Goal: Check status: Check status

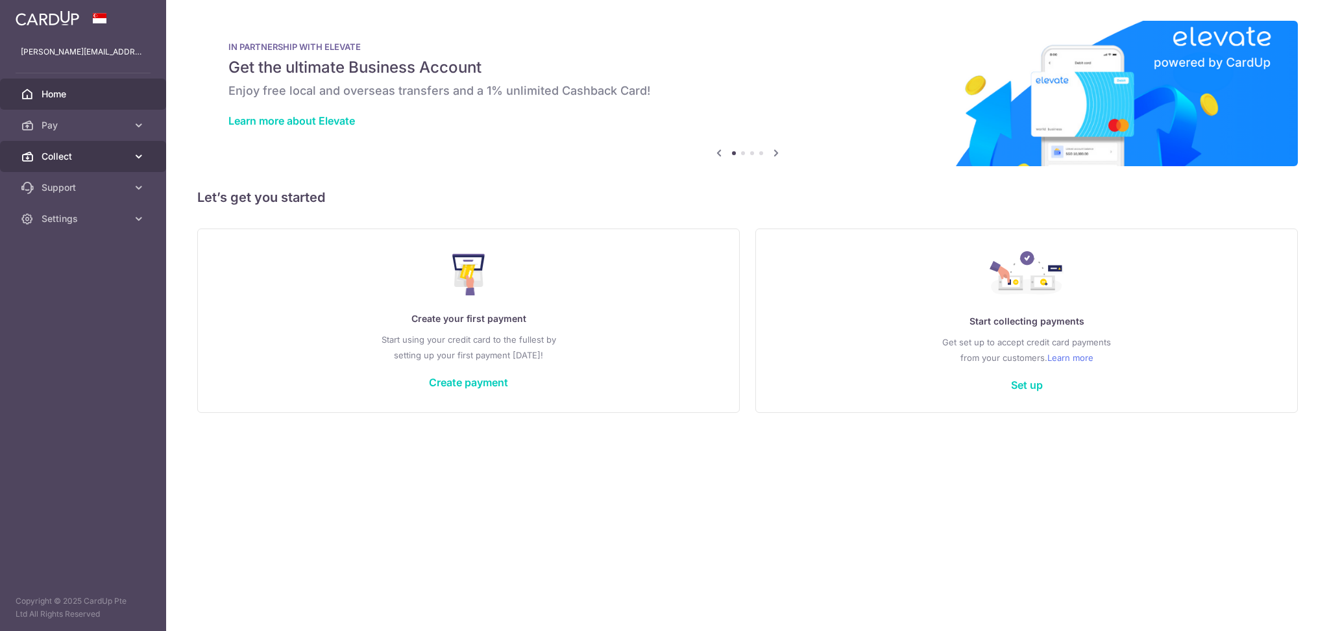
click at [81, 153] on span "Collect" at bounding box center [85, 156] width 86 height 13
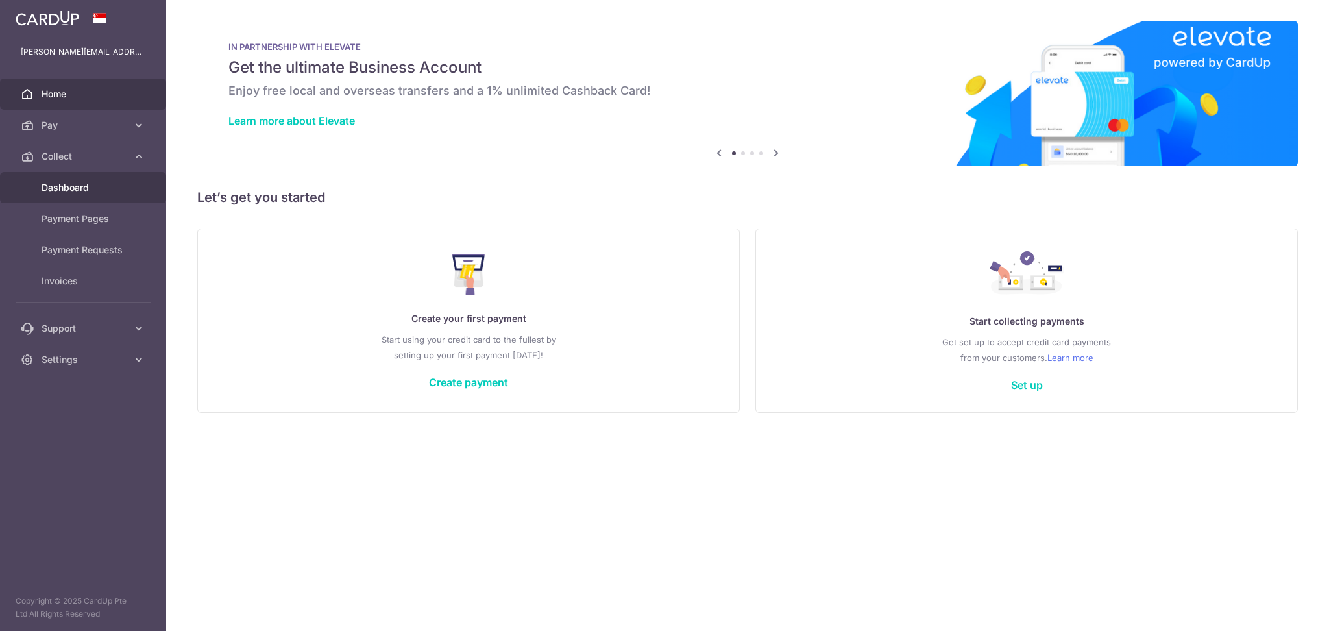
click at [81, 182] on span "Dashboard" at bounding box center [85, 187] width 86 height 13
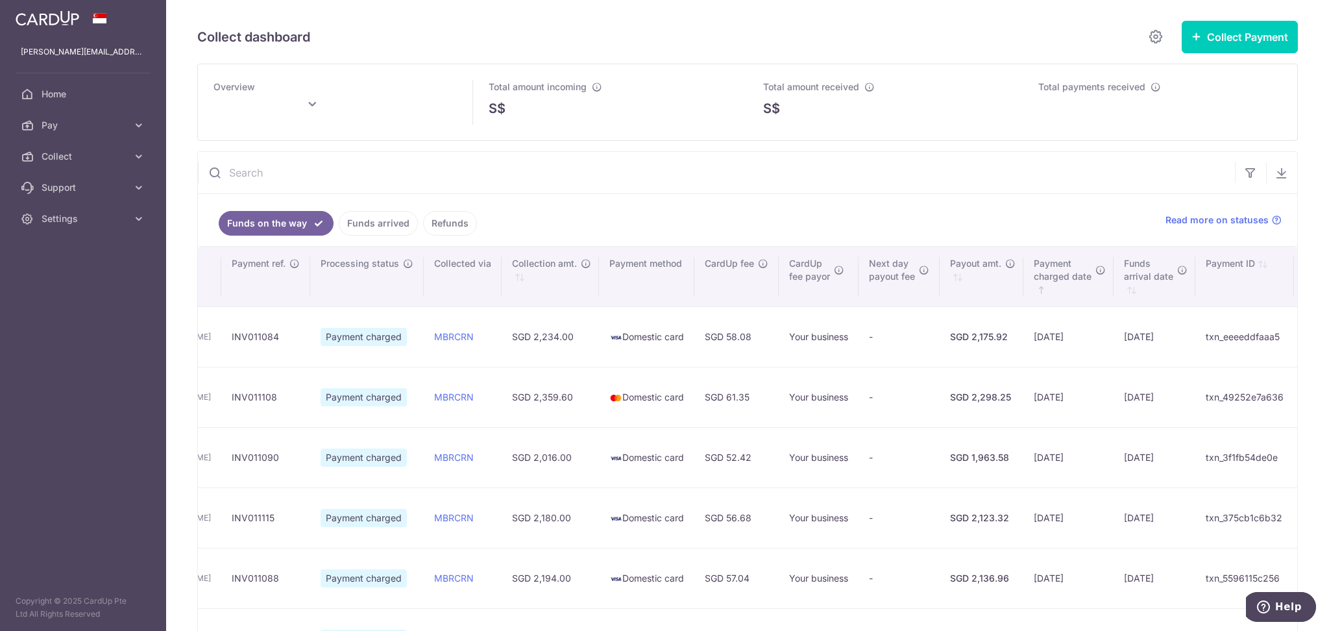
click at [392, 222] on link "Funds arrived" at bounding box center [378, 223] width 79 height 25
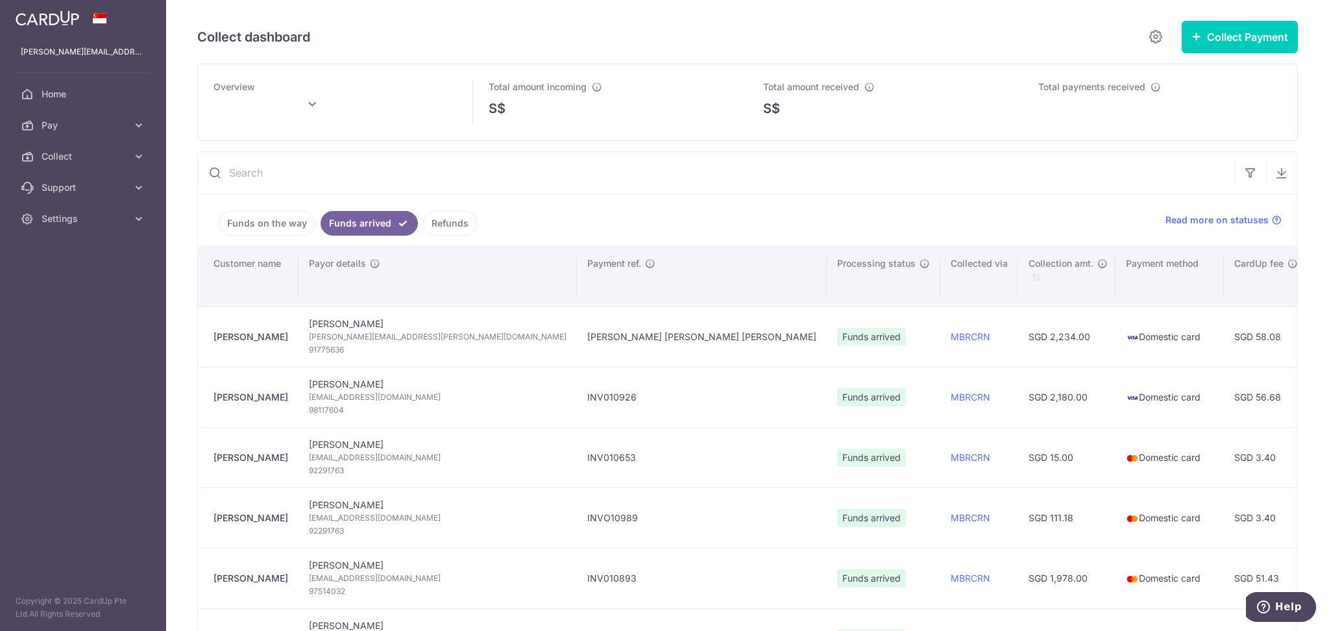
type input "September 2025"
click at [1244, 178] on icon "button" at bounding box center [1250, 172] width 13 height 13
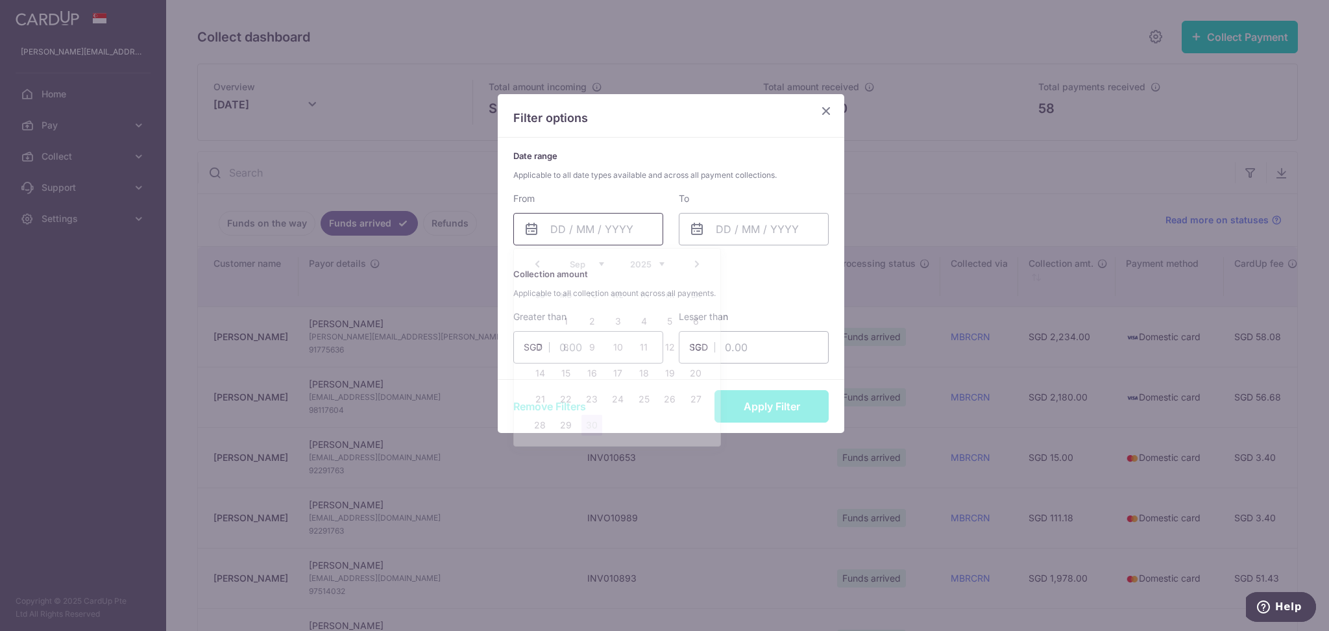
click at [589, 232] on input "text" at bounding box center [588, 229] width 150 height 32
click at [567, 321] on link "1" at bounding box center [566, 321] width 21 height 21
type input "01/09/2025"
click at [746, 231] on input "text" at bounding box center [754, 229] width 150 height 32
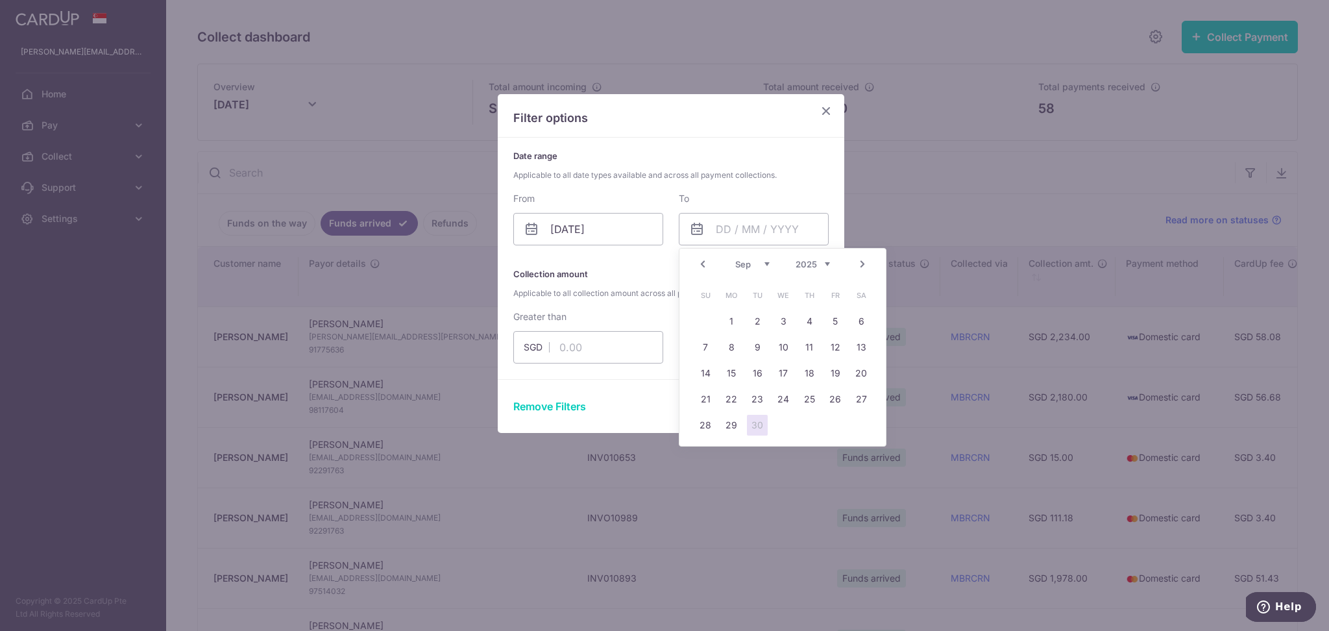
click at [767, 424] on link "30" at bounding box center [757, 425] width 21 height 21
type input "30/09/2025"
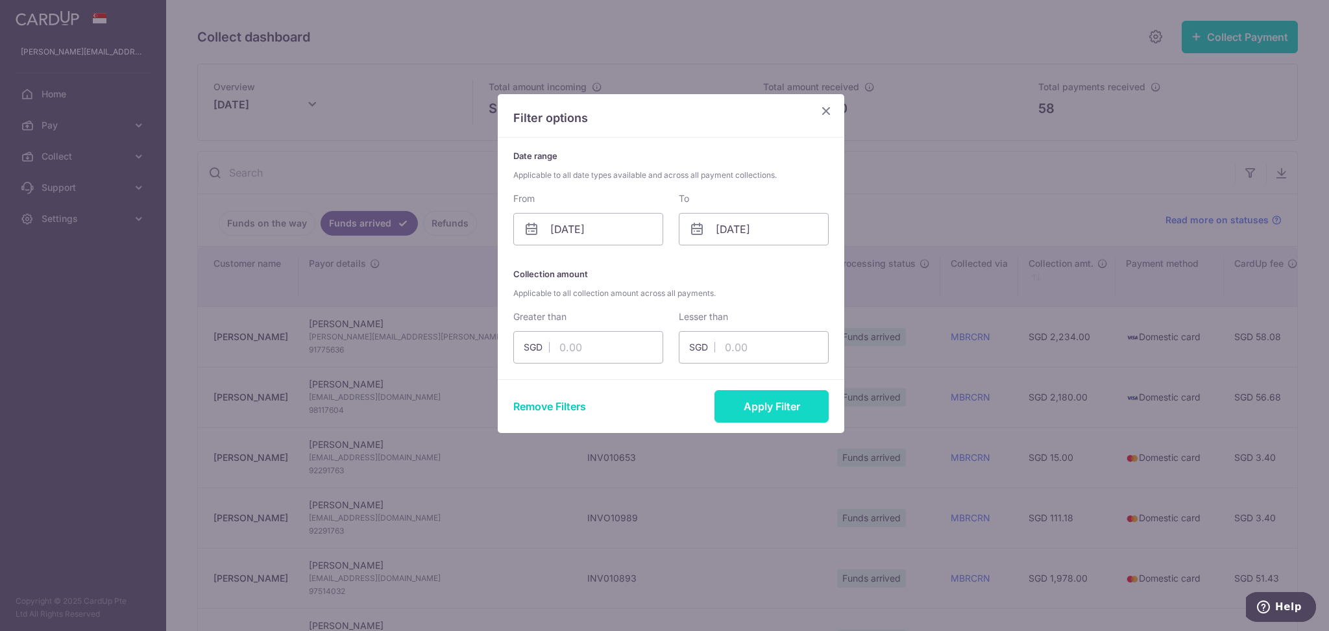
click at [775, 408] on button "Apply Filter" at bounding box center [772, 406] width 114 height 32
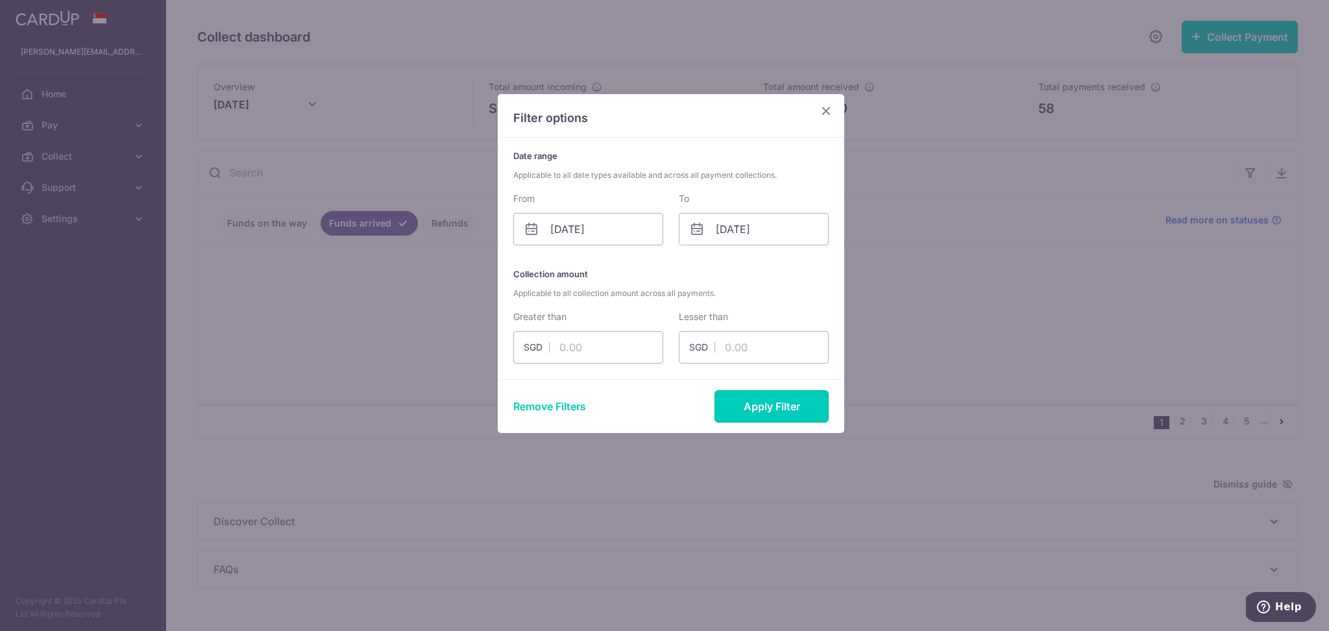
drag, startPoint x: 791, startPoint y: 406, endPoint x: 974, endPoint y: 347, distance: 191.9
click at [792, 406] on button "Apply Filter" at bounding box center [772, 406] width 114 height 32
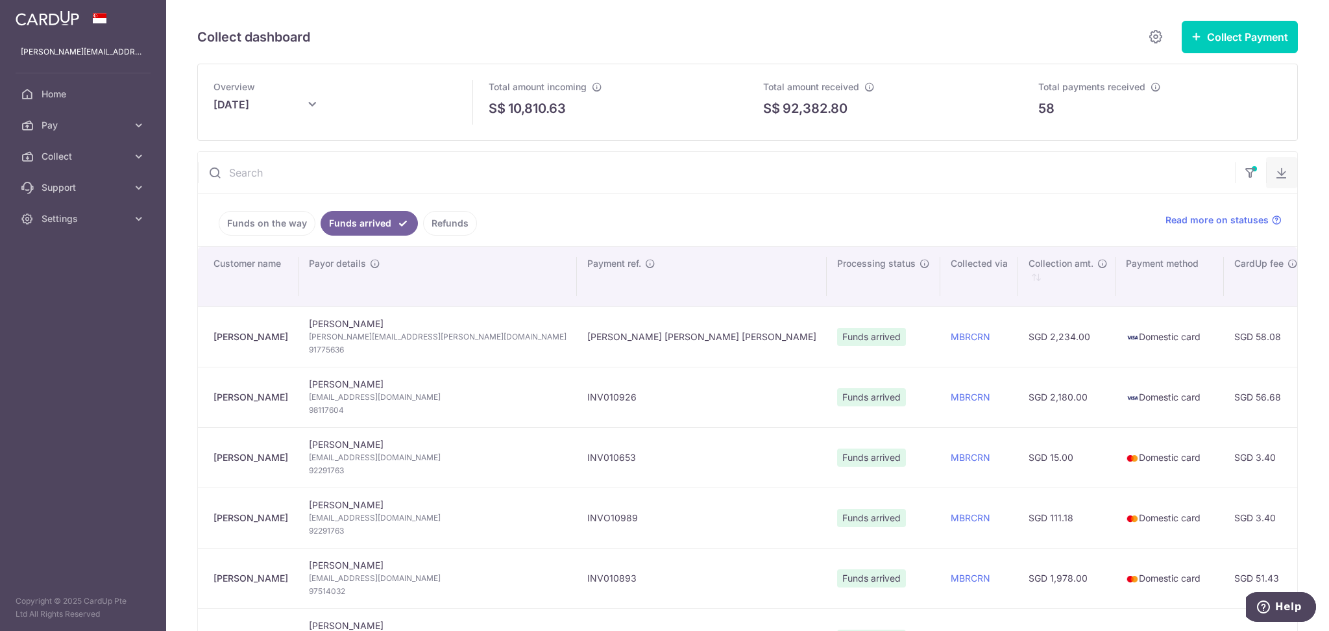
click at [1276, 173] on icon "button" at bounding box center [1282, 172] width 13 height 13
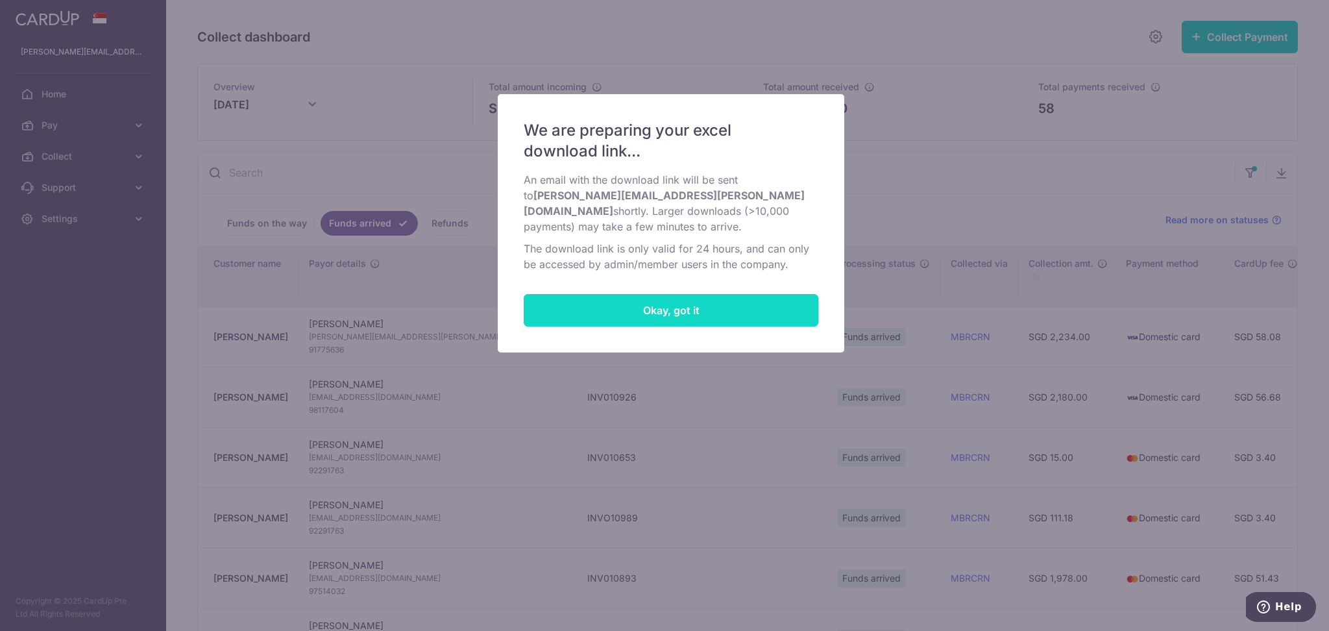
click at [750, 311] on button "Okay, got it" at bounding box center [671, 310] width 295 height 32
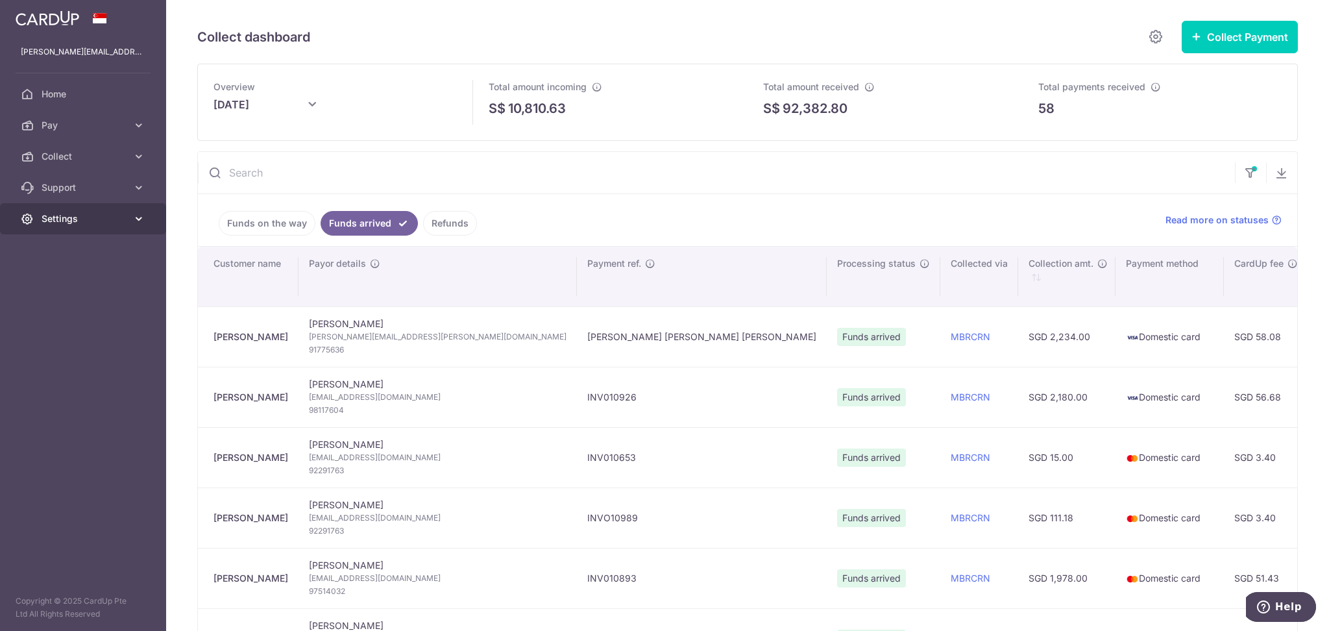
click at [95, 216] on span "Settings" at bounding box center [85, 218] width 86 height 13
click at [76, 275] on span "Logout" at bounding box center [85, 281] width 86 height 13
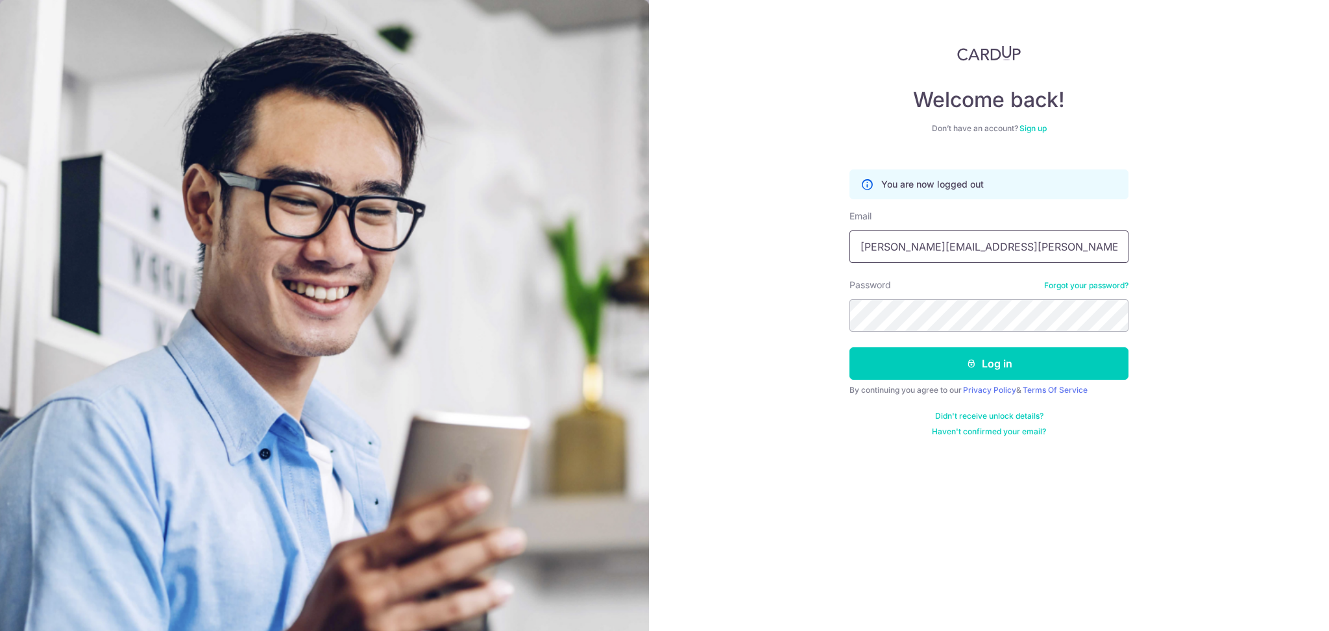
click at [1015, 242] on input "[PERSON_NAME][EMAIL_ADDRESS][PERSON_NAME][DOMAIN_NAME]" at bounding box center [989, 246] width 279 height 32
type input "[PERSON_NAME][EMAIL_ADDRESS][PERSON_NAME][DOMAIN_NAME]"
click at [908, 364] on button "Log in" at bounding box center [989, 363] width 279 height 32
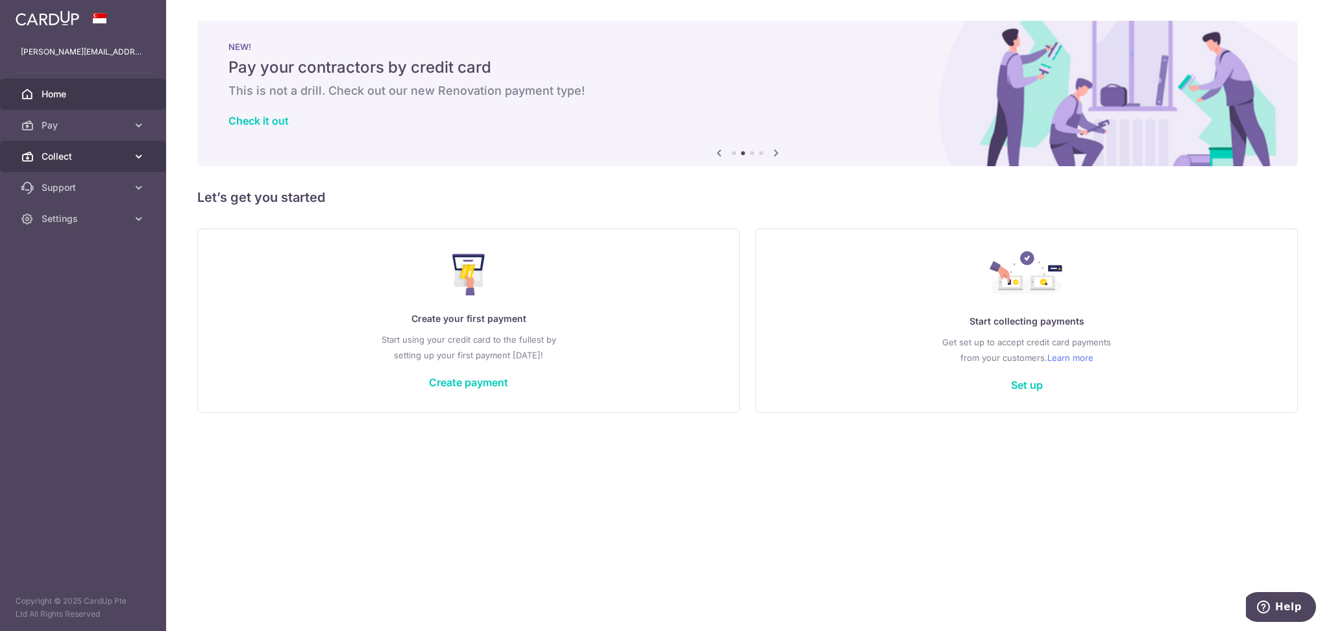
click at [102, 164] on link "Collect" at bounding box center [83, 156] width 166 height 31
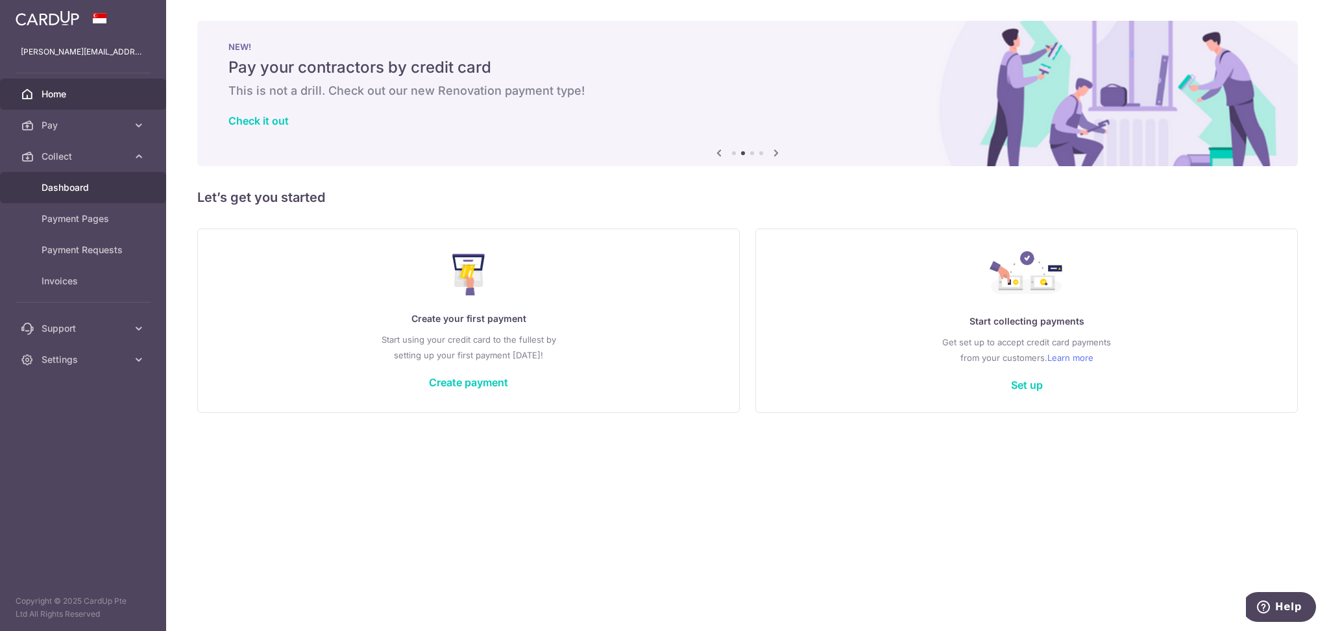
click at [88, 184] on span "Dashboard" at bounding box center [85, 187] width 86 height 13
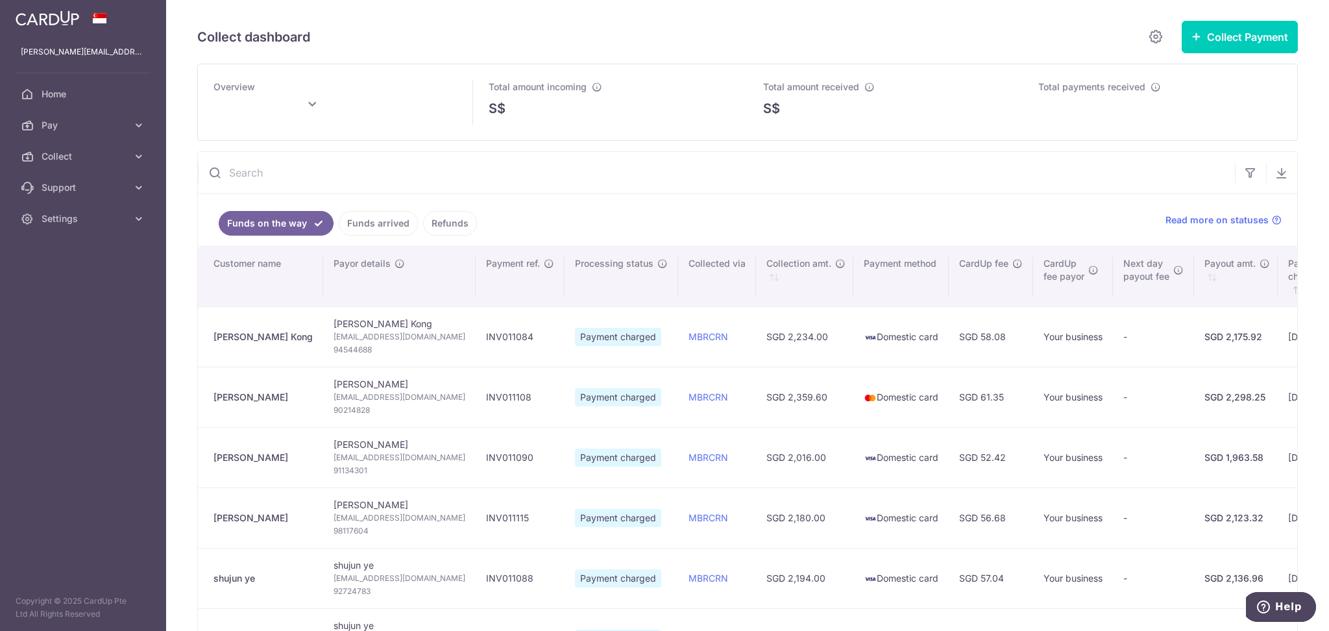
click at [365, 228] on link "Funds arrived" at bounding box center [378, 223] width 79 height 25
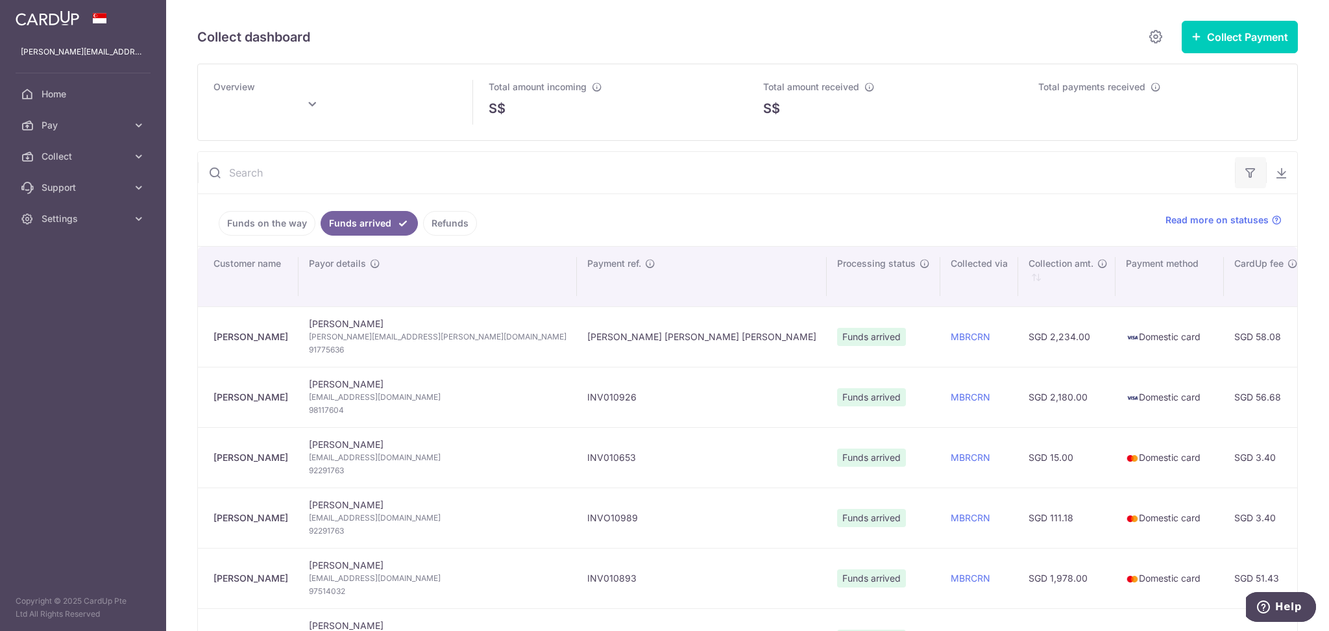
click at [1242, 180] on button "button" at bounding box center [1250, 172] width 31 height 31
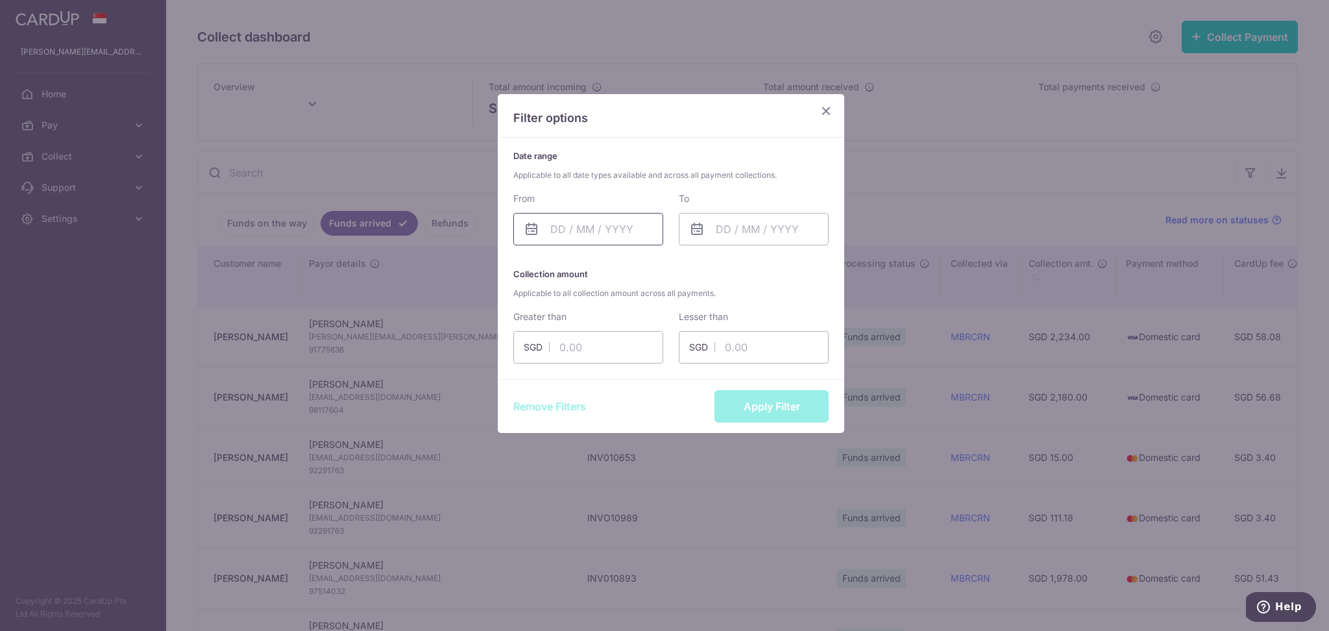
click at [578, 229] on input "text" at bounding box center [588, 229] width 150 height 32
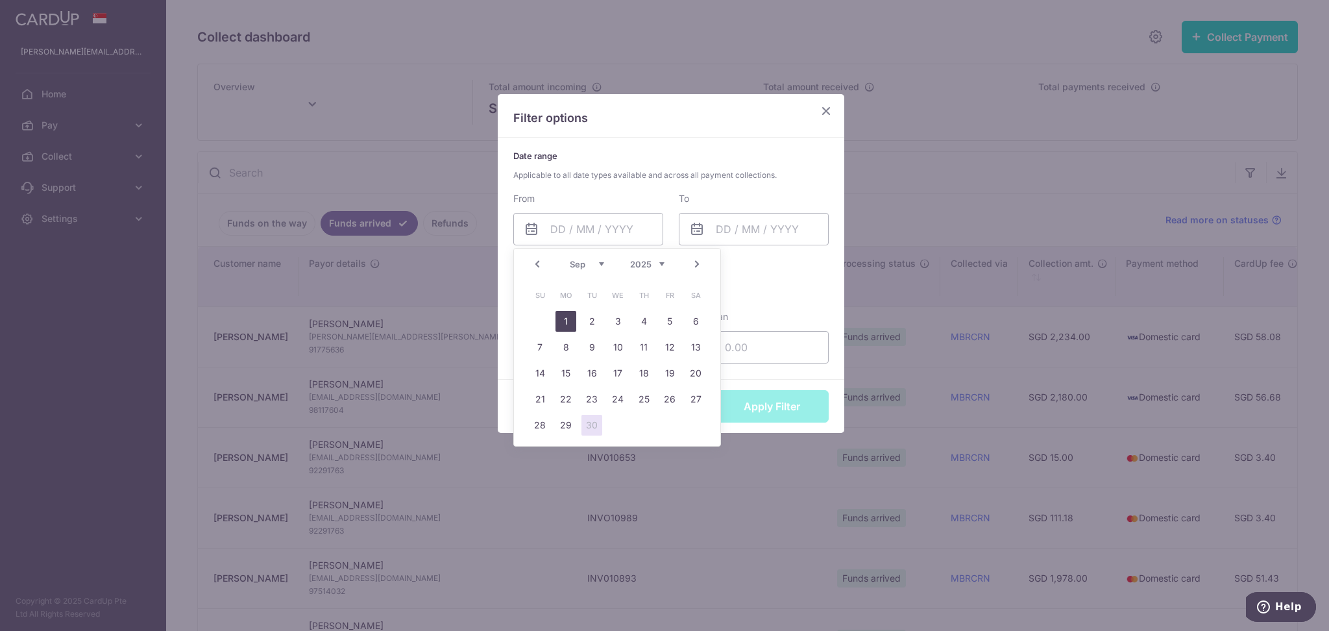
click at [565, 313] on link "1" at bounding box center [566, 321] width 21 height 21
type input "01/09/2025"
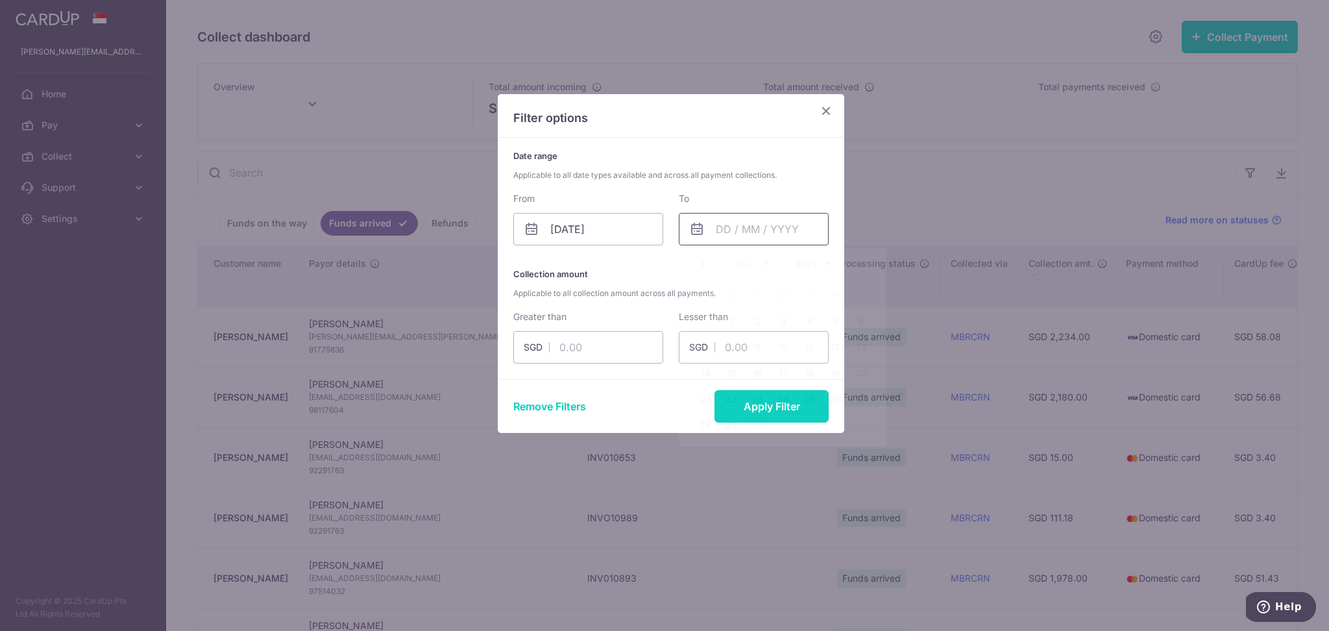
click at [741, 230] on input "text" at bounding box center [754, 229] width 150 height 32
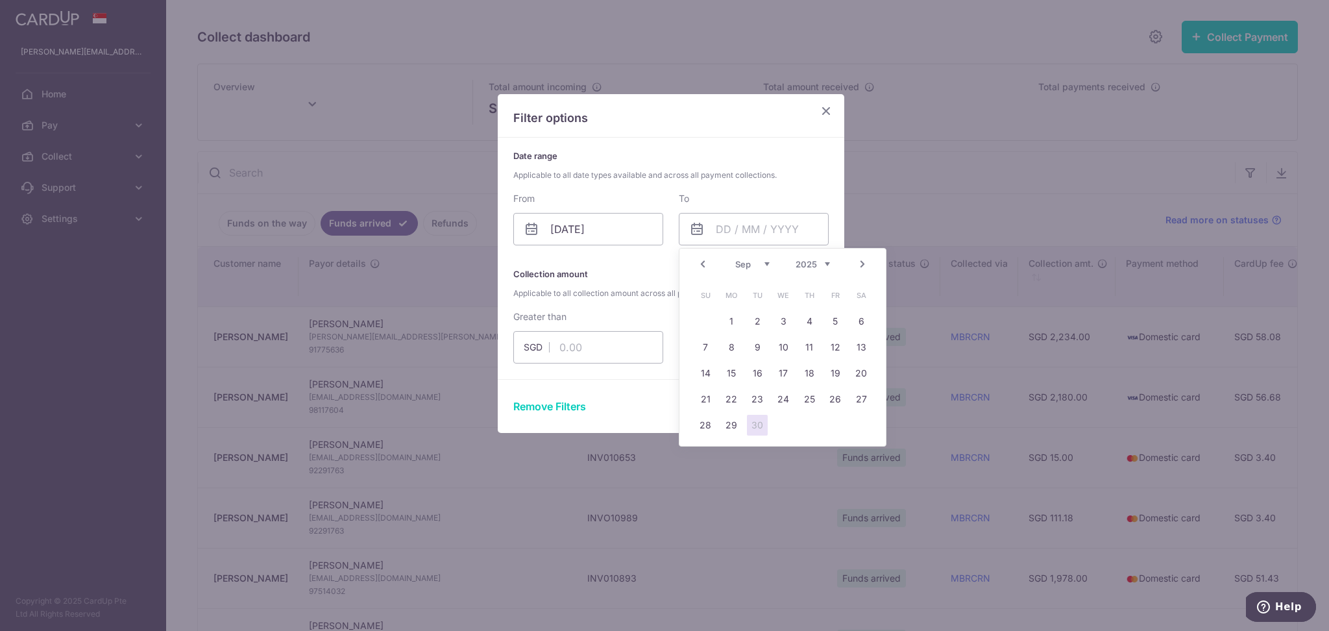
click at [761, 421] on link "30" at bounding box center [757, 425] width 21 height 21
type input "30/09/2025"
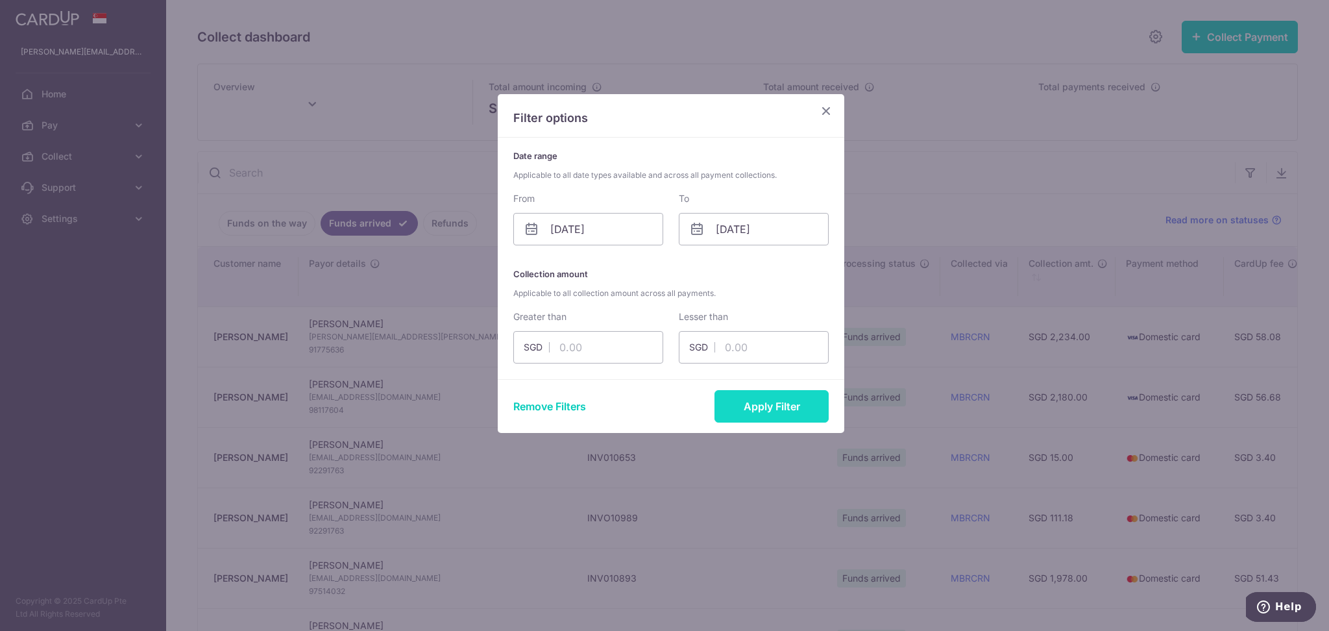
click at [762, 410] on button "Apply Filter" at bounding box center [772, 406] width 114 height 32
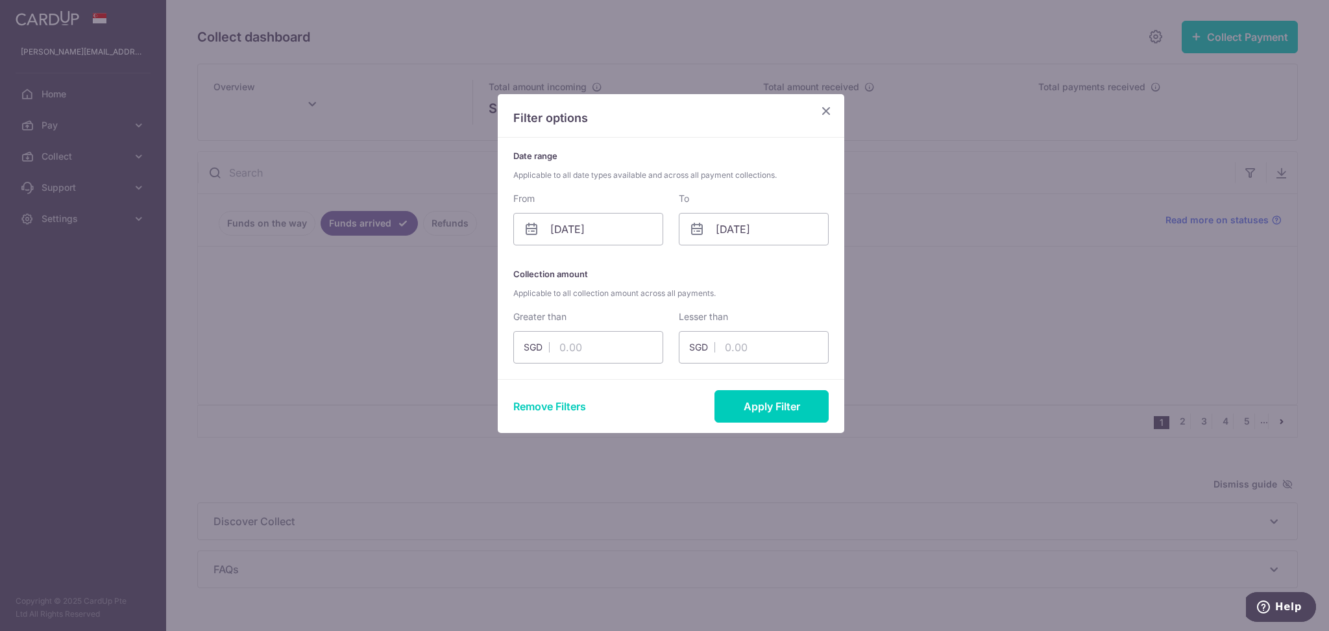
type input "September 2025"
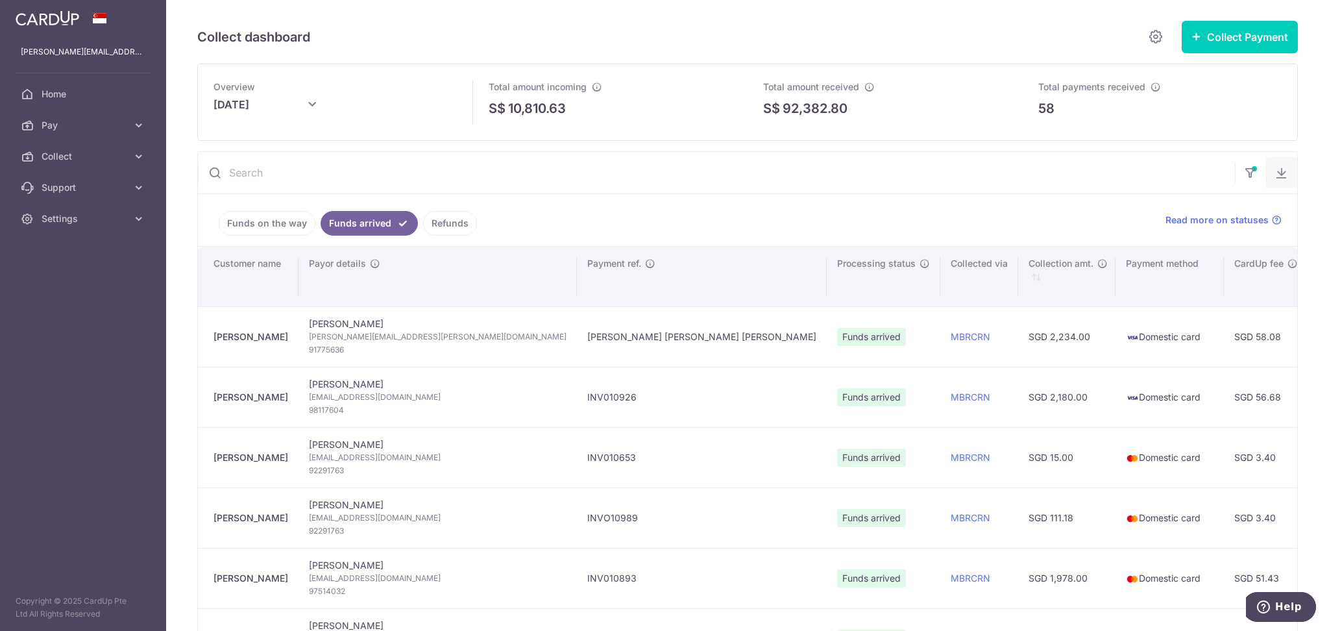
click at [1280, 171] on button "button" at bounding box center [1282, 172] width 31 height 31
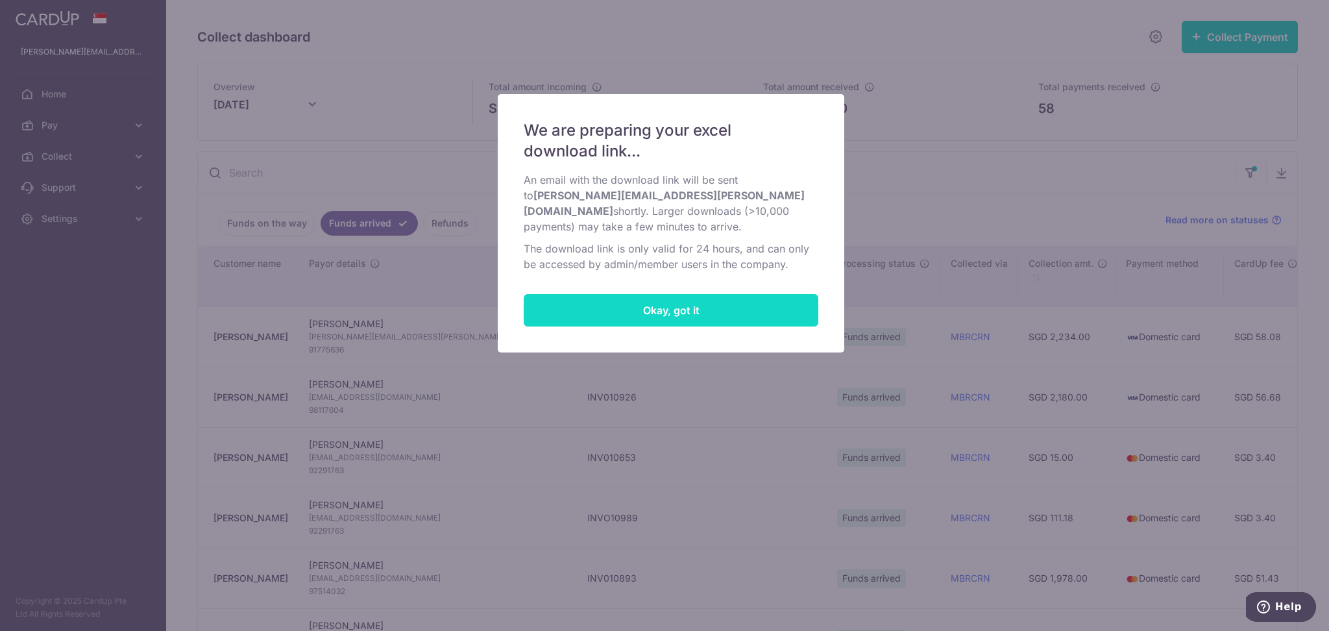
click at [606, 312] on button "Okay, got it" at bounding box center [671, 310] width 295 height 32
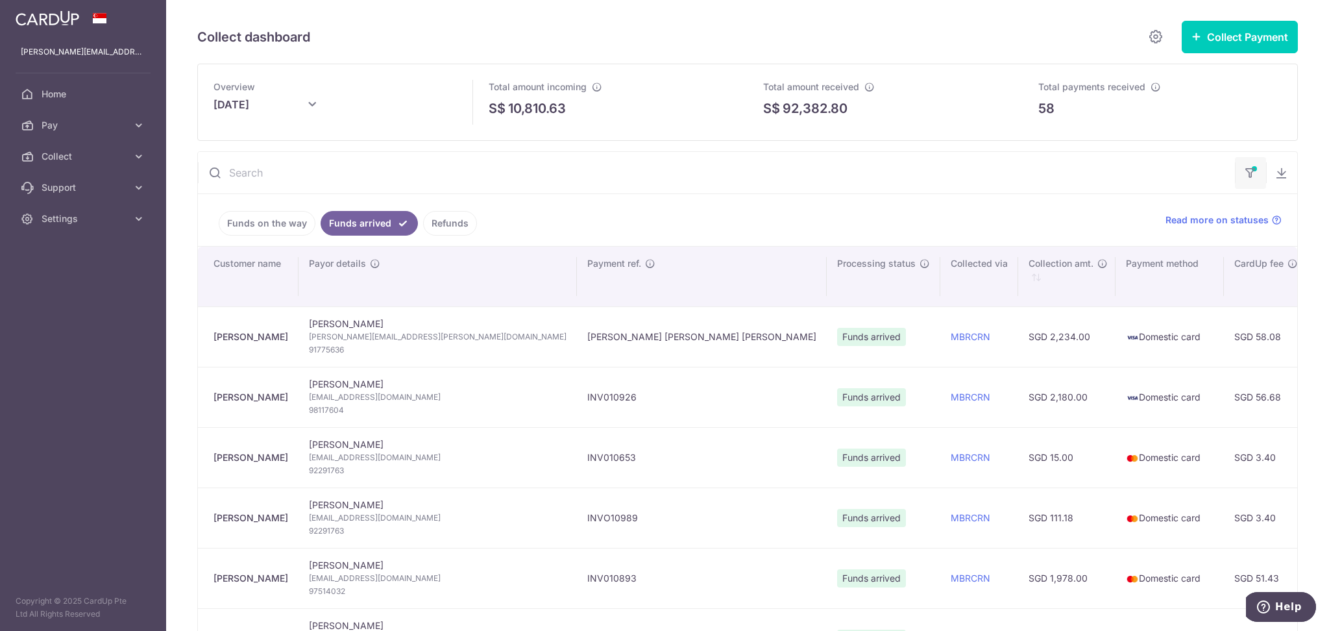
click at [1248, 171] on icon "button" at bounding box center [1250, 168] width 13 height 5
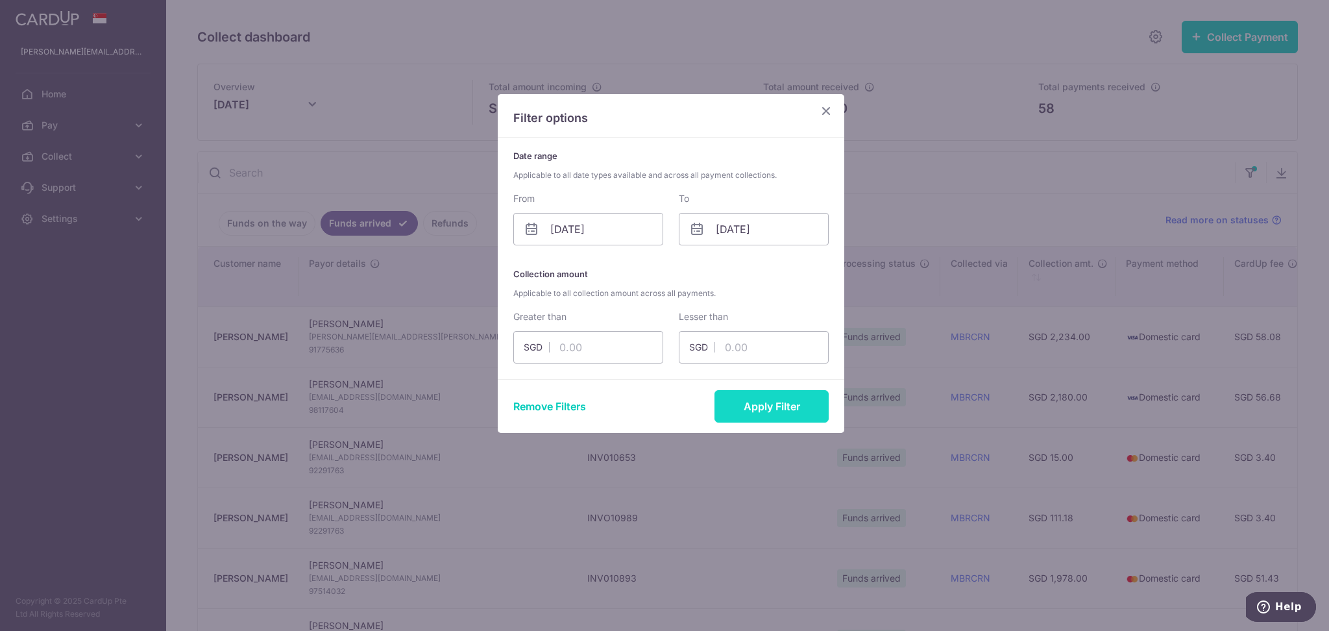
click at [793, 414] on button "Apply Filter" at bounding box center [772, 406] width 114 height 32
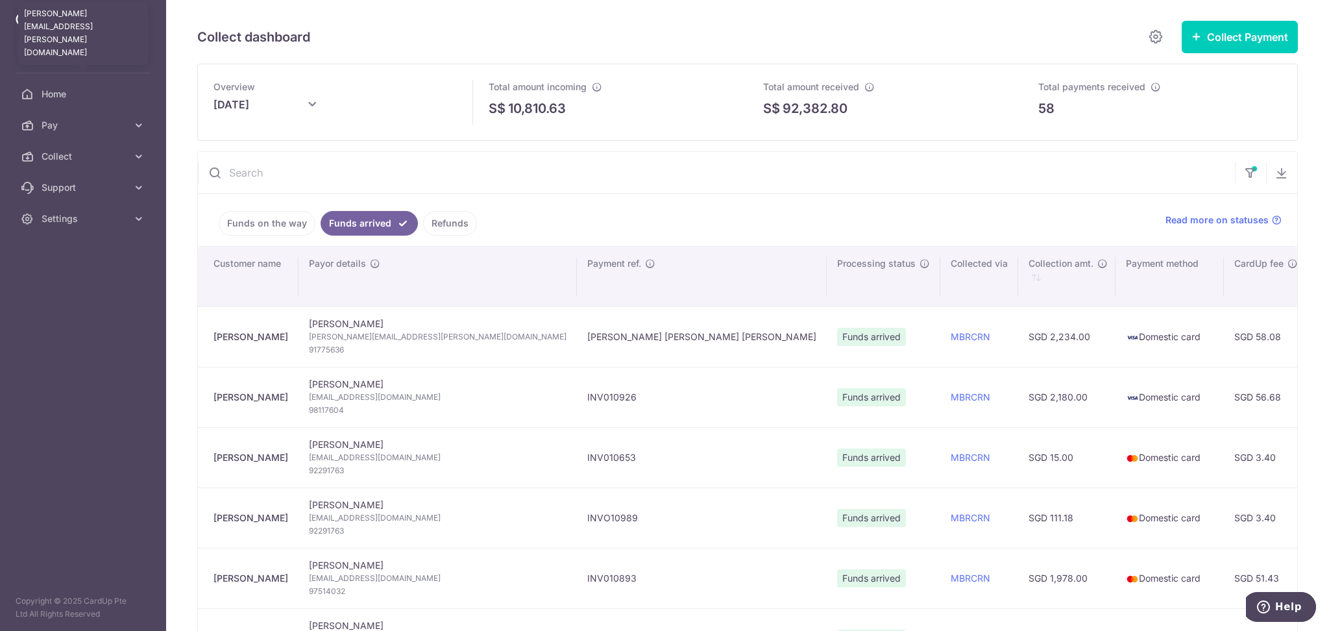
click at [113, 47] on p "joann.wong@global-eduhub.com" at bounding box center [83, 51] width 125 height 13
click at [68, 224] on span "Settings" at bounding box center [85, 218] width 86 height 13
click at [73, 283] on span "Logout" at bounding box center [85, 281] width 86 height 13
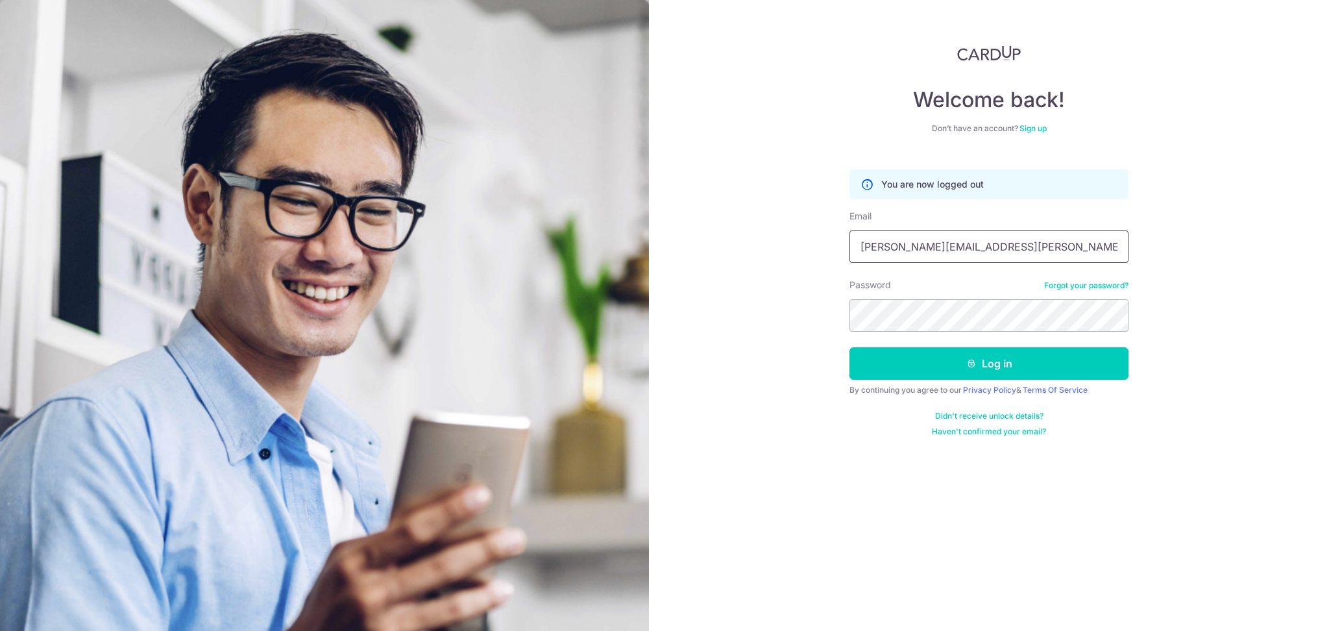
click at [990, 234] on input "joann.wong@global-eduhub.com" at bounding box center [989, 246] width 279 height 32
type input "[EMAIL_ADDRESS][DOMAIN_NAME]"
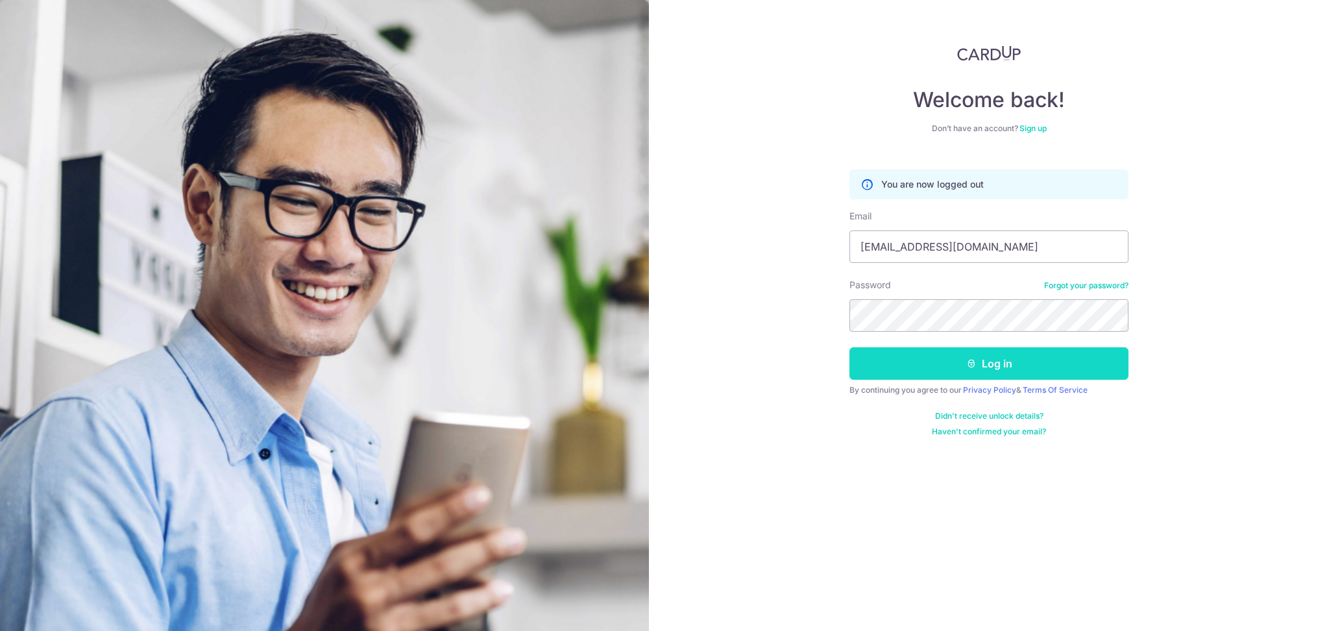
click at [872, 364] on button "Log in" at bounding box center [989, 363] width 279 height 32
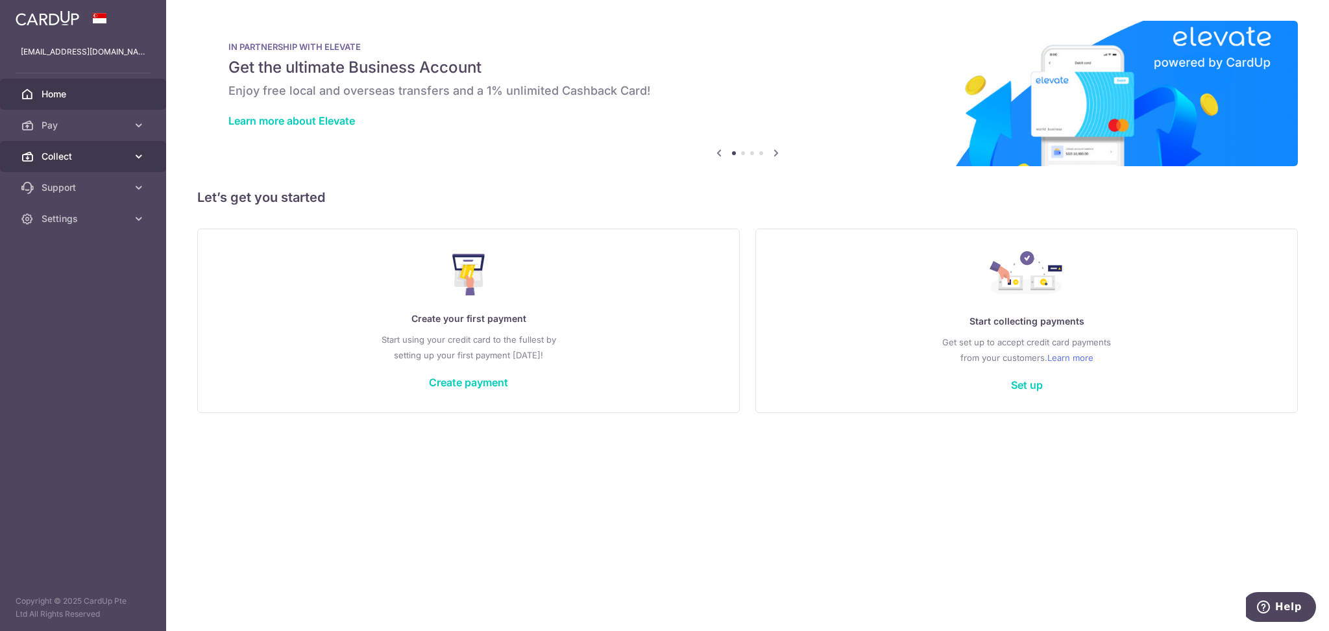
click at [87, 156] on span "Collect" at bounding box center [85, 156] width 86 height 13
